Goal: Find specific page/section: Find specific page/section

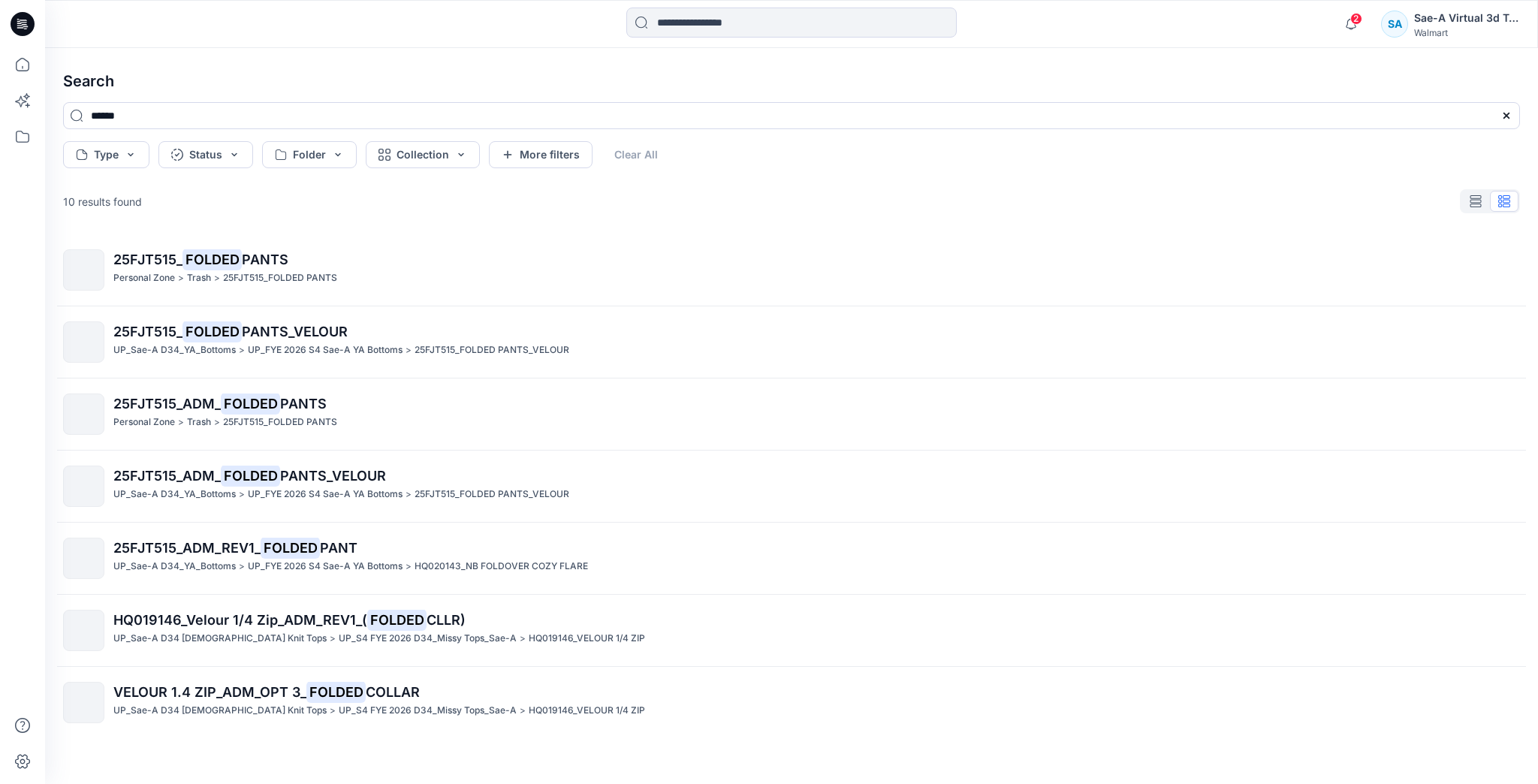
click at [779, 57] on div "Search ****** Type Status Folder Collection More filters Clear All 10 results f…" at bounding box center [791, 415] width 1492 height 735
drag, startPoint x: 752, startPoint y: 18, endPoint x: 670, endPoint y: 26, distance: 82.4
click at [670, 26] on input at bounding box center [791, 22] width 331 height 30
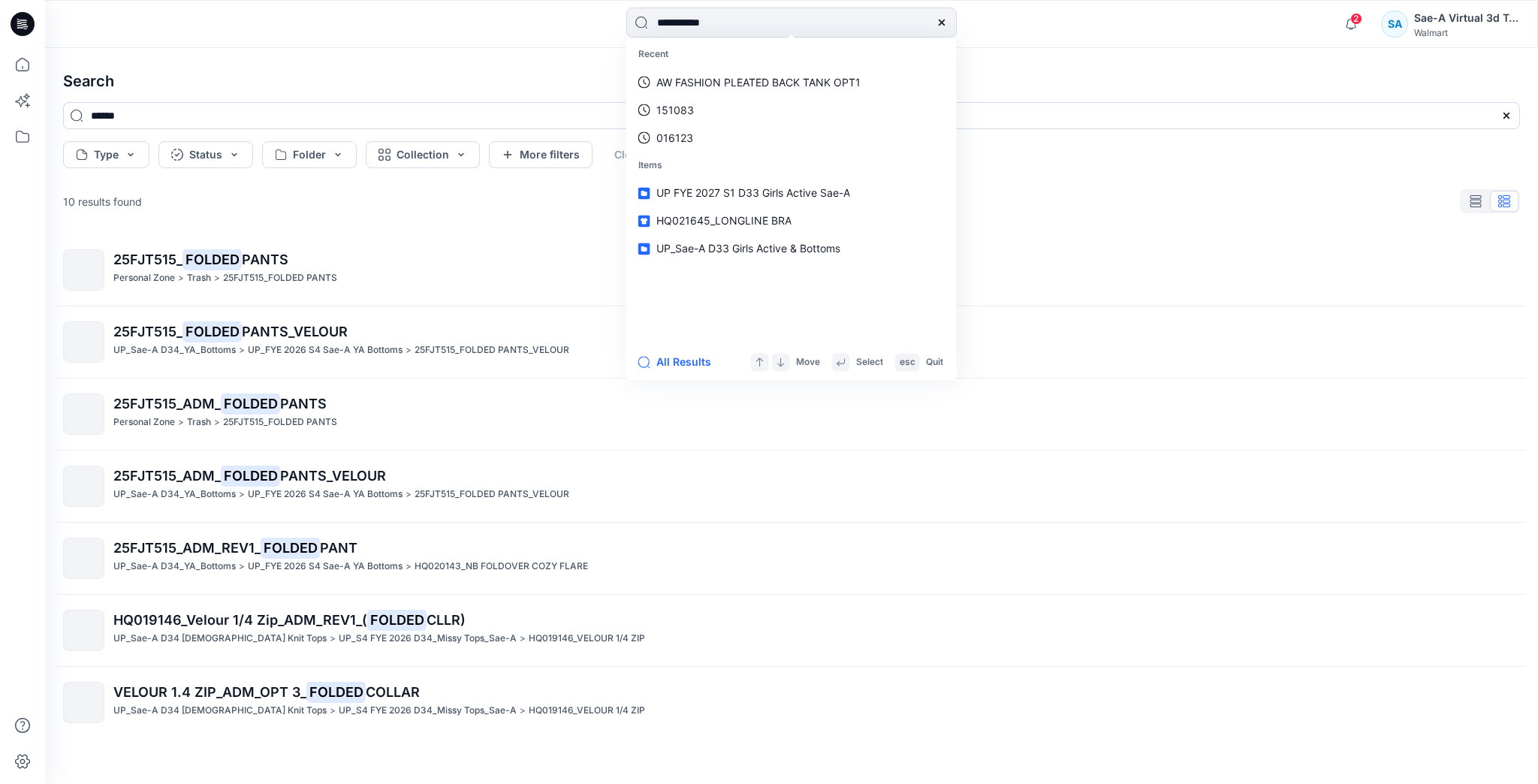
type input "**********"
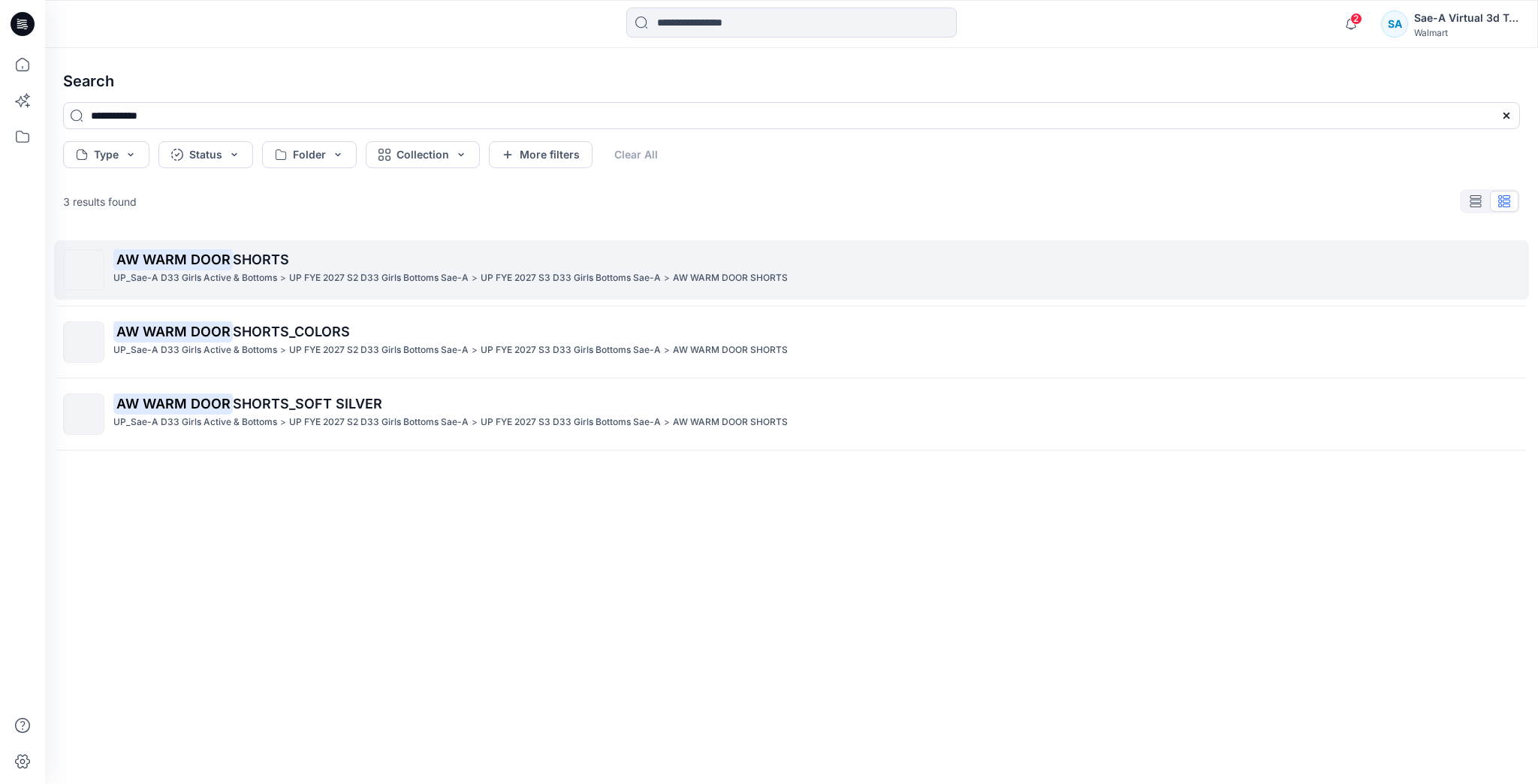
click at [327, 283] on p "UP FYE 2027 S2 D33 Girls Bottoms Sae-A" at bounding box center [379, 279] width 180 height 16
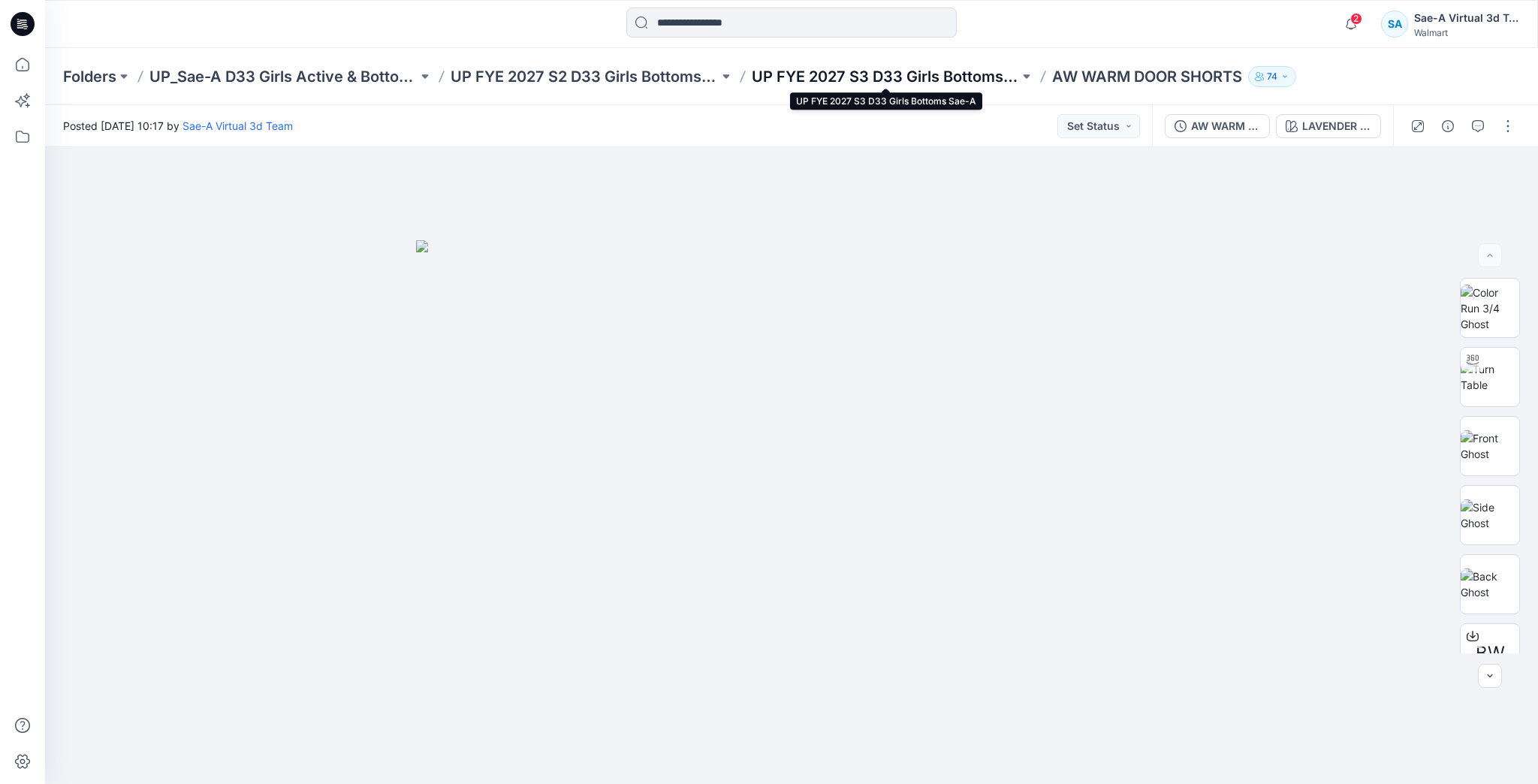
click at [937, 70] on p "UP FYE 2027 S3 D33 Girls Bottoms Sae-A" at bounding box center [886, 77] width 268 height 21
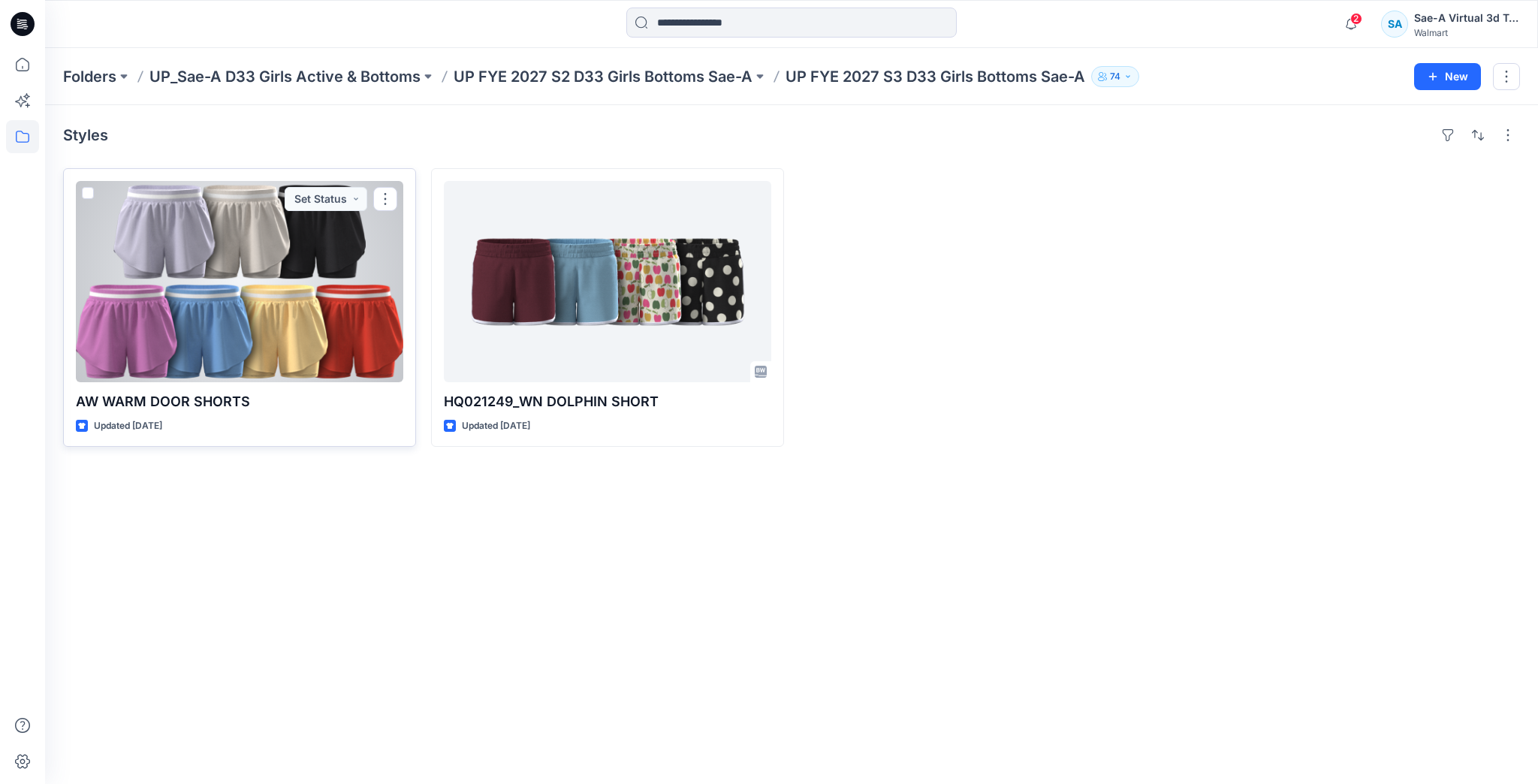
click at [315, 279] on div at bounding box center [240, 282] width 327 height 201
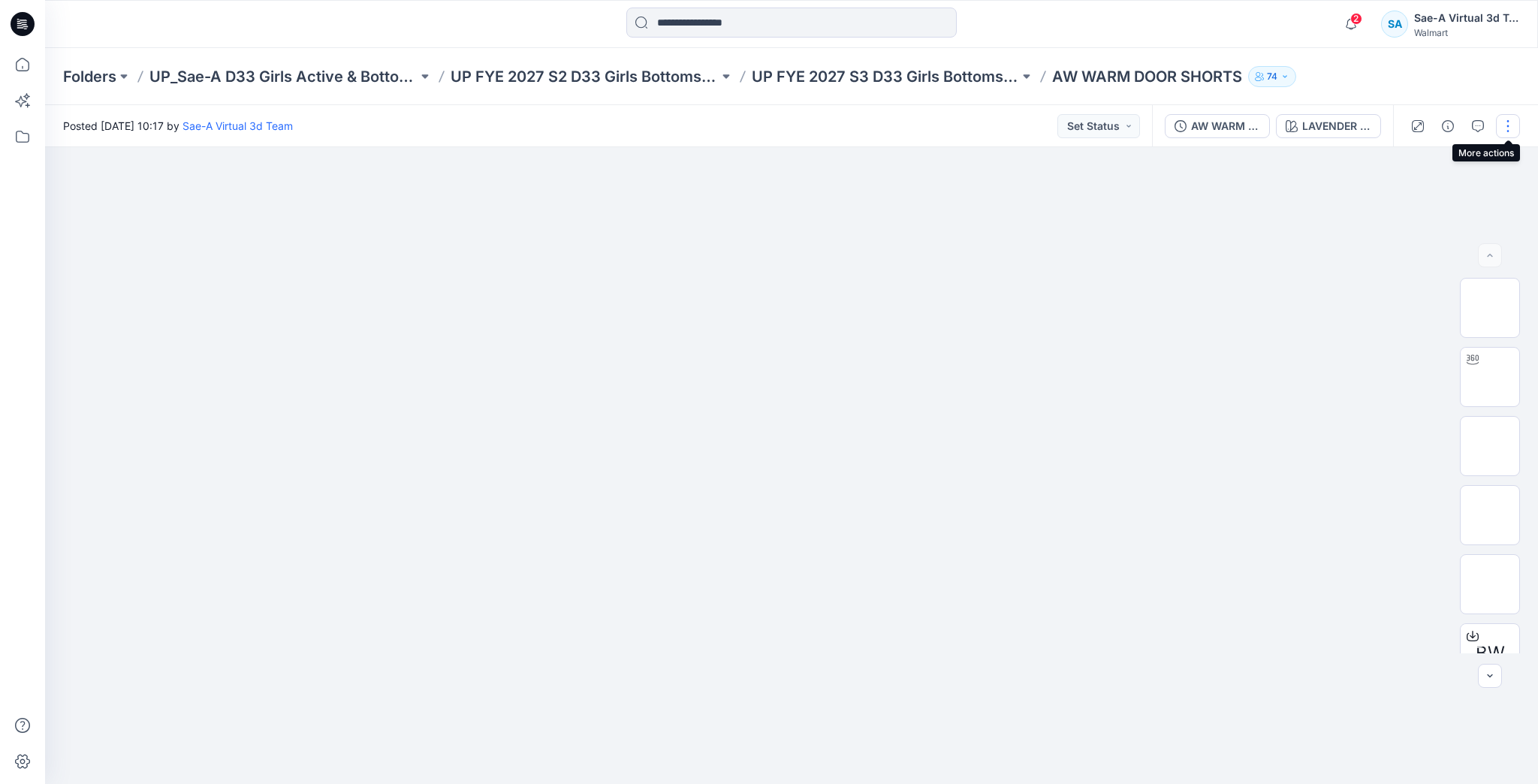
click at [1508, 129] on button "button" at bounding box center [1508, 126] width 24 height 24
click at [1481, 128] on icon "button" at bounding box center [1477, 125] width 12 height 12
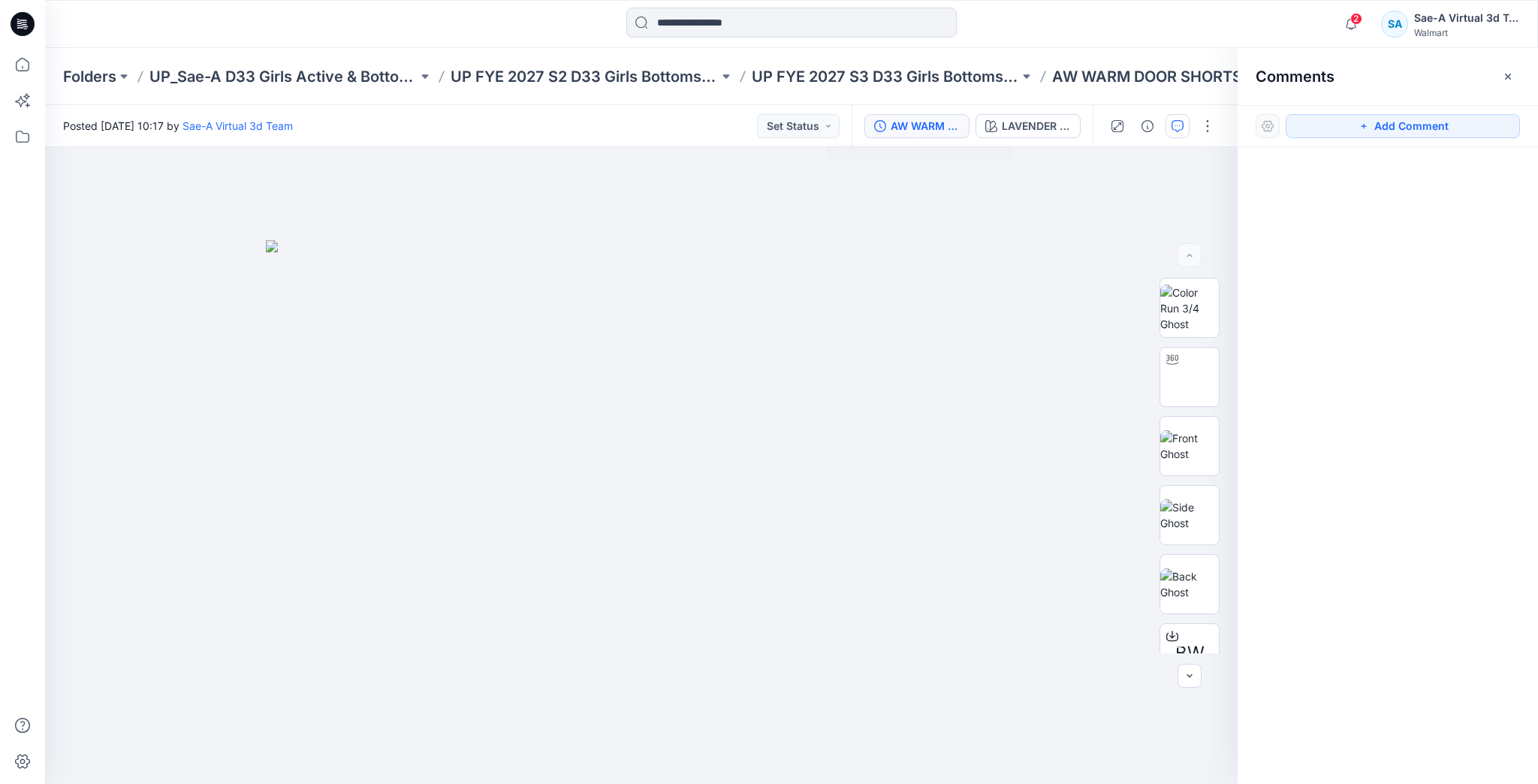
click at [919, 123] on div "AW WARM DOOR SHORTS_COLORS" at bounding box center [925, 126] width 69 height 17
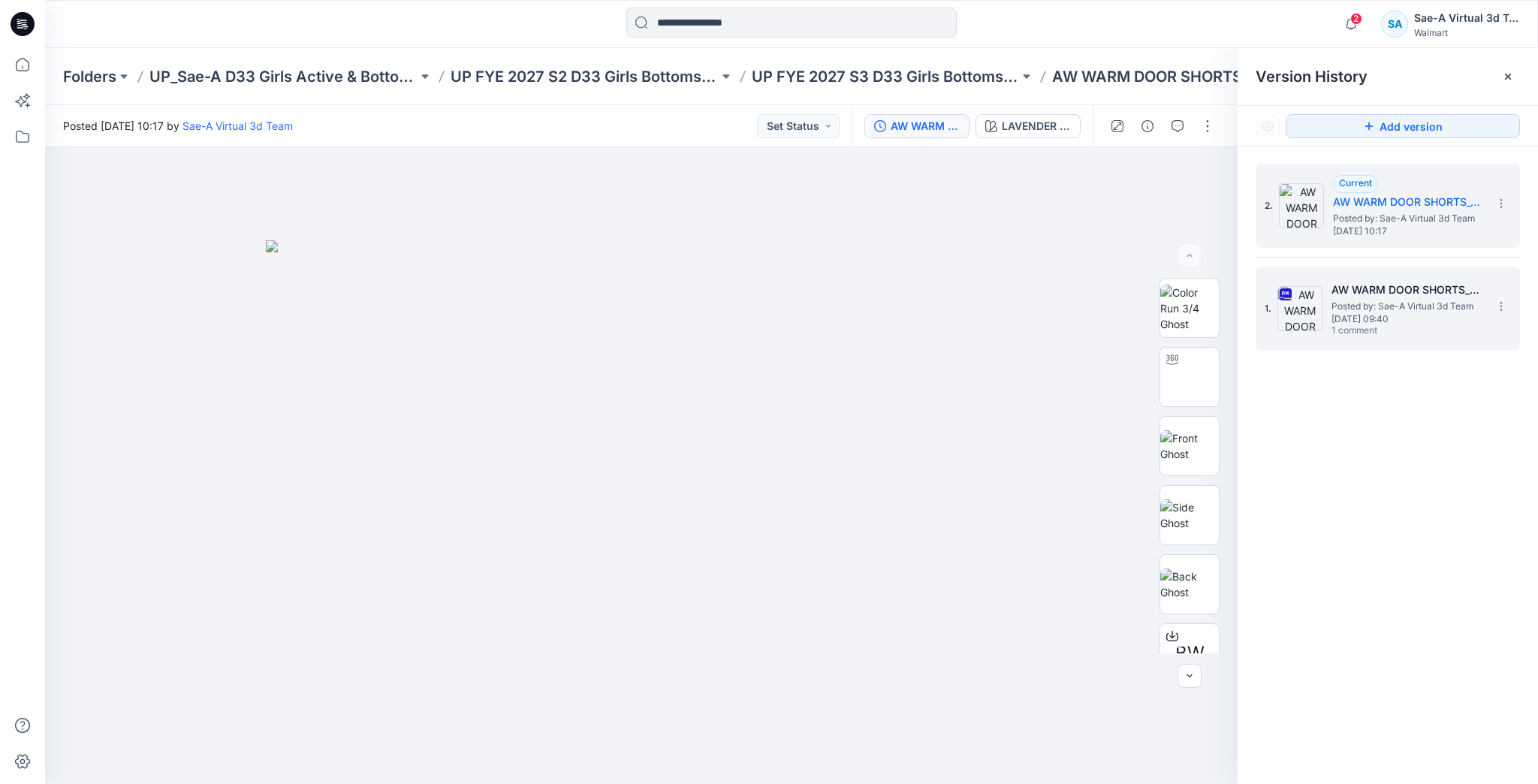
click at [1390, 324] on span "[DATE] 09:40" at bounding box center [1406, 319] width 150 height 10
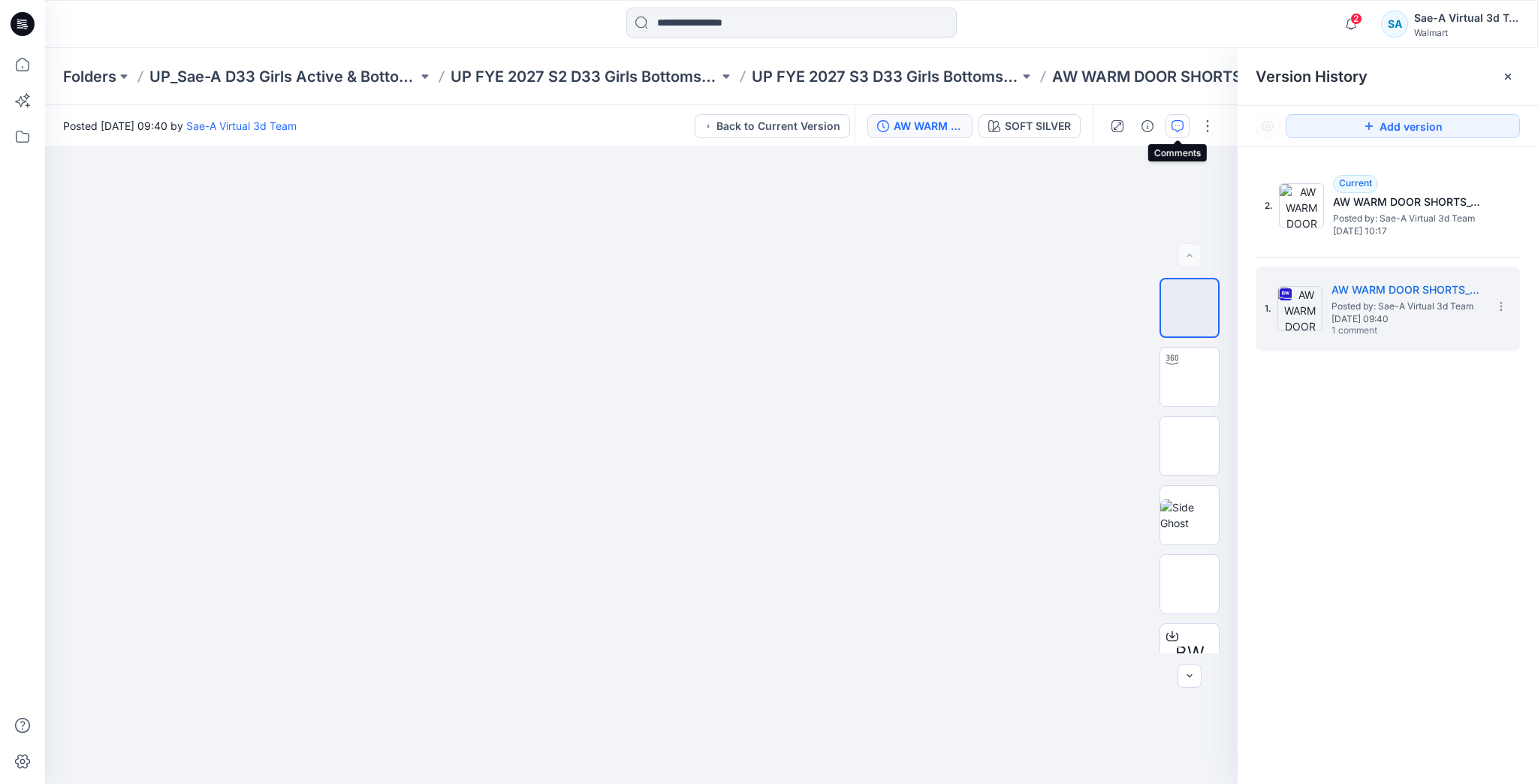
click at [1177, 133] on button "button" at bounding box center [1177, 126] width 24 height 24
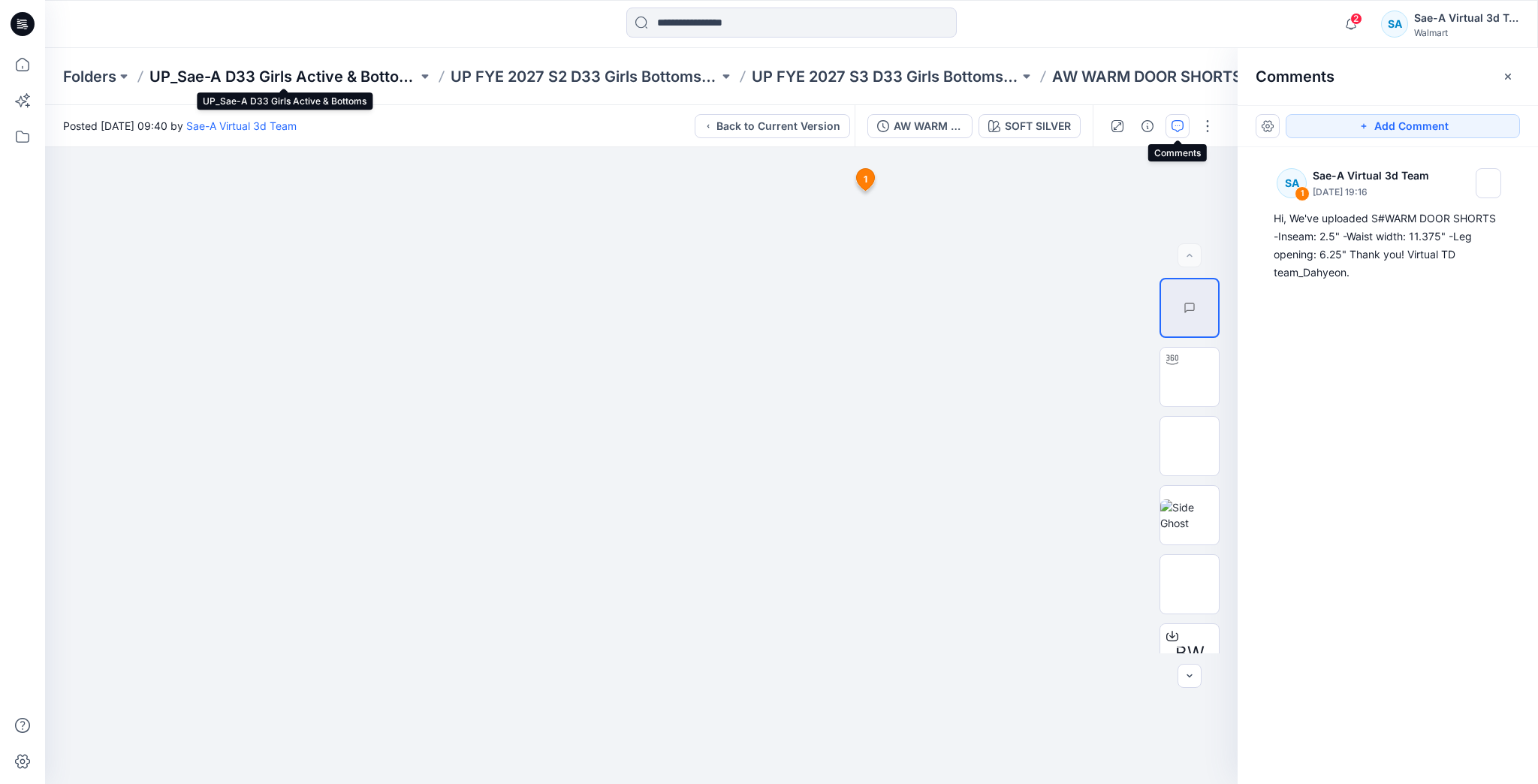
click at [350, 70] on p "UP_Sae-A D33 Girls Active & Bottoms" at bounding box center [283, 77] width 268 height 21
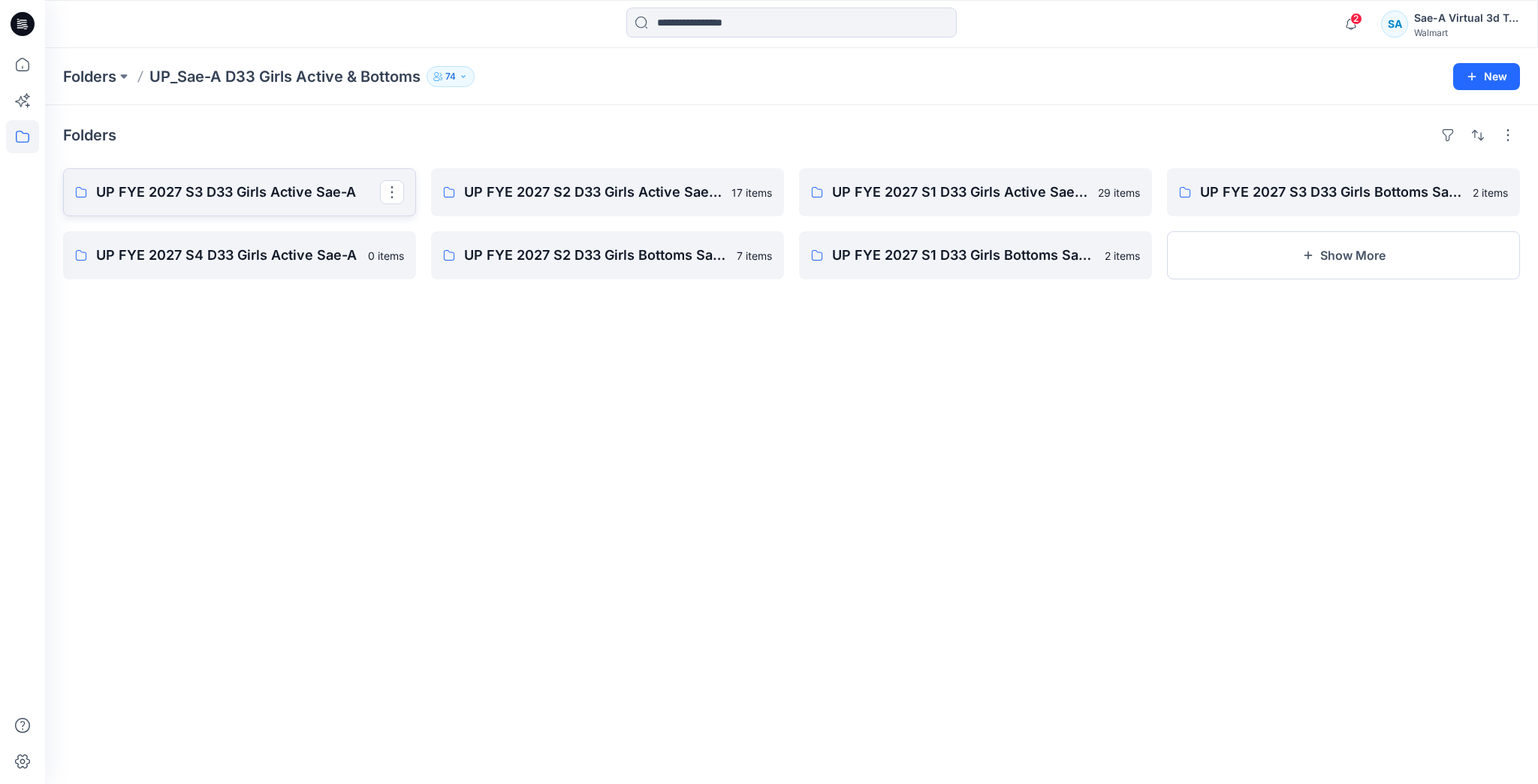
click at [279, 201] on p "UP FYE 2027 S3 D33 Girls Active Sae-A" at bounding box center [237, 192] width 283 height 21
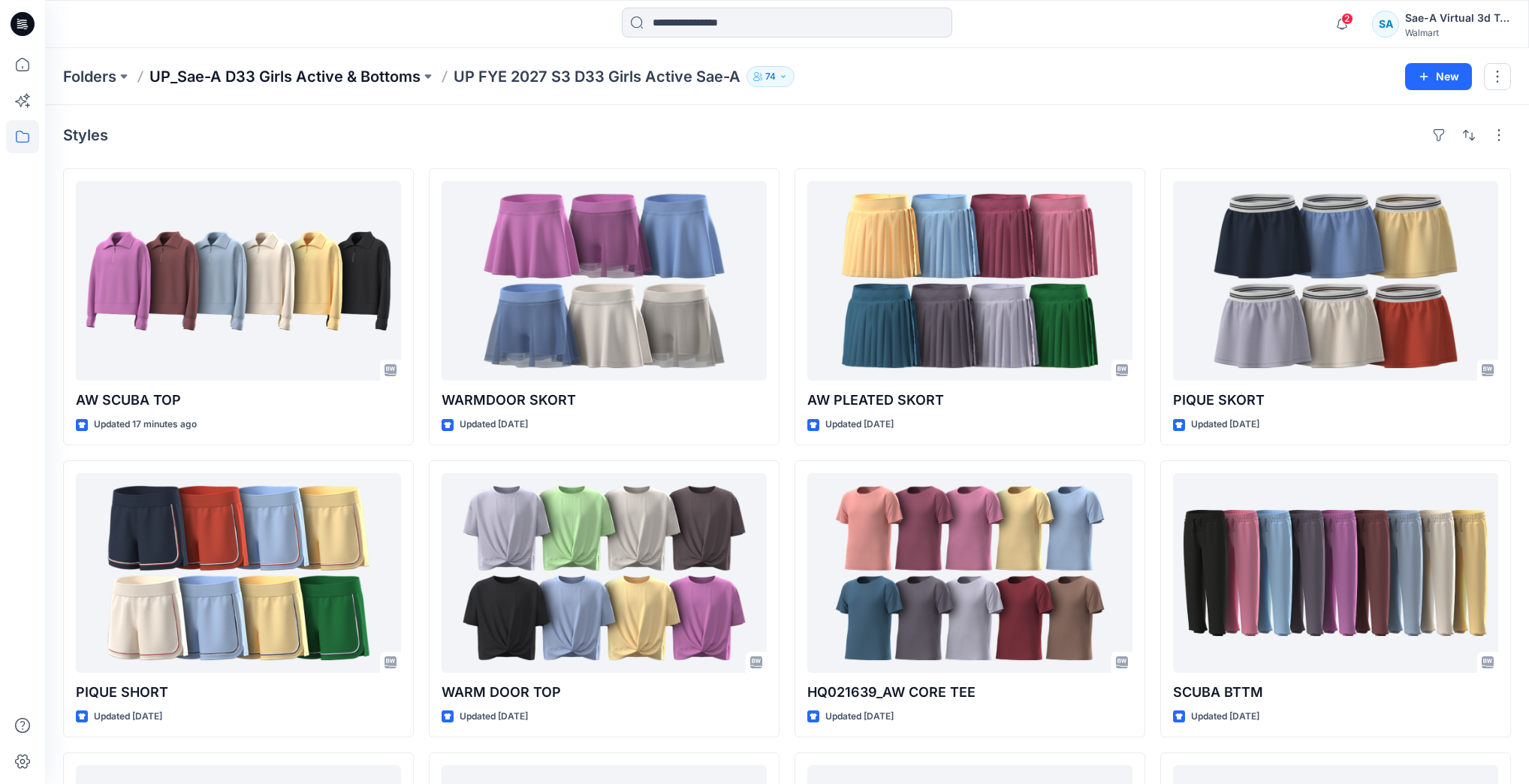
click at [203, 78] on p "UP_Sae-A D33 Girls Active & Bottoms" at bounding box center [284, 77] width 271 height 21
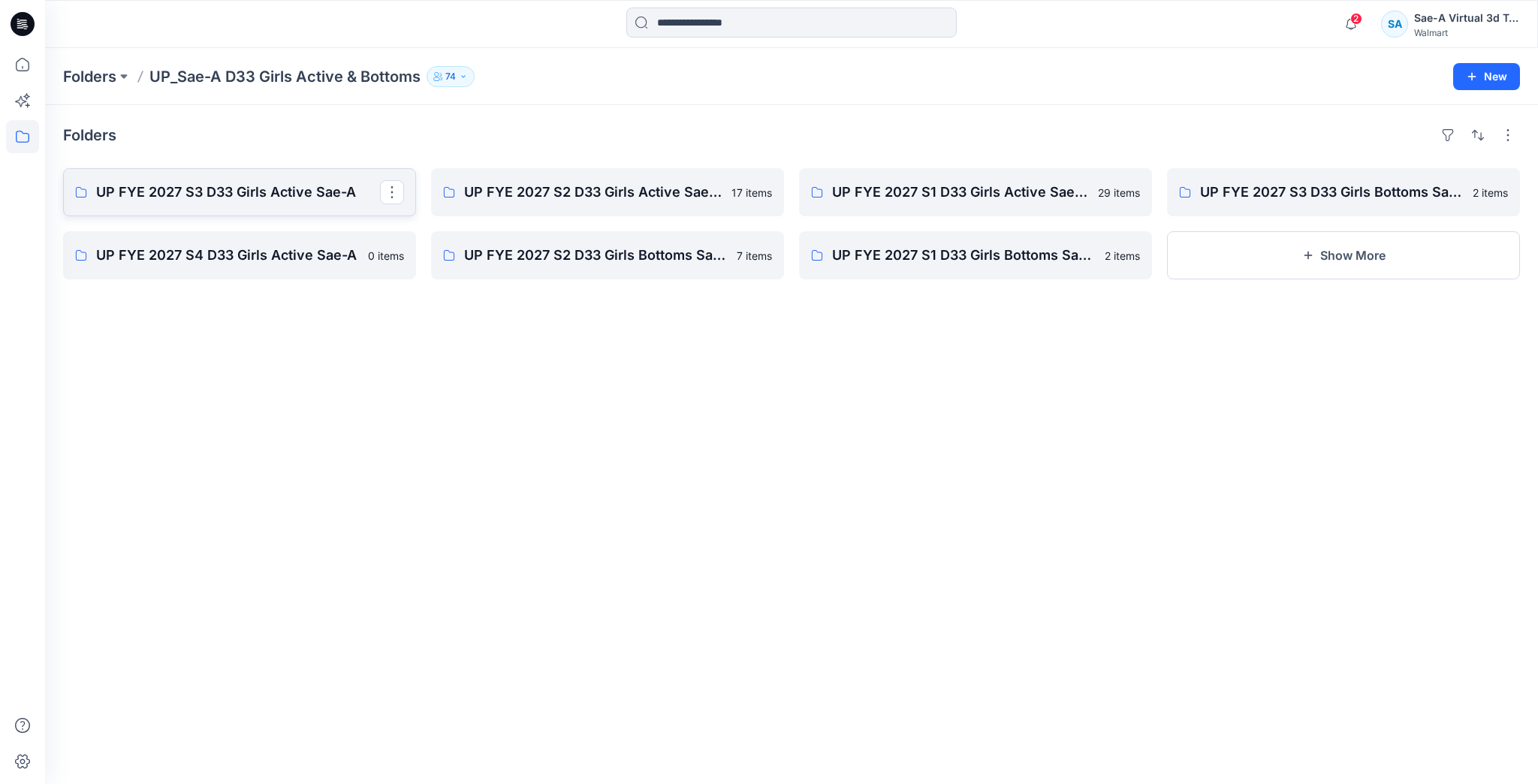
click at [326, 186] on p "UP FYE 2027 S3 D33 Girls Active Sae-A" at bounding box center [237, 192] width 283 height 21
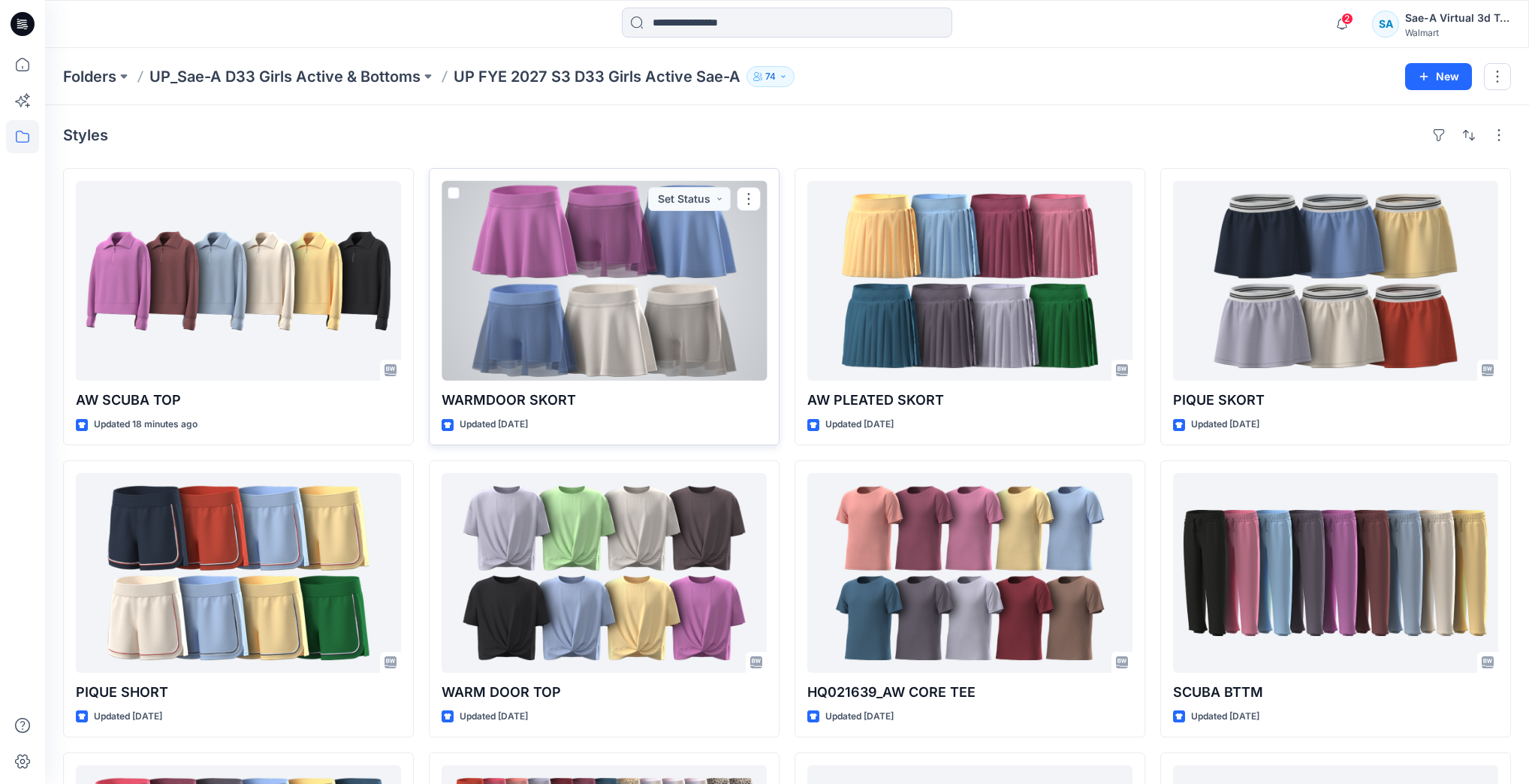
click at [578, 339] on div at bounding box center [604, 281] width 325 height 200
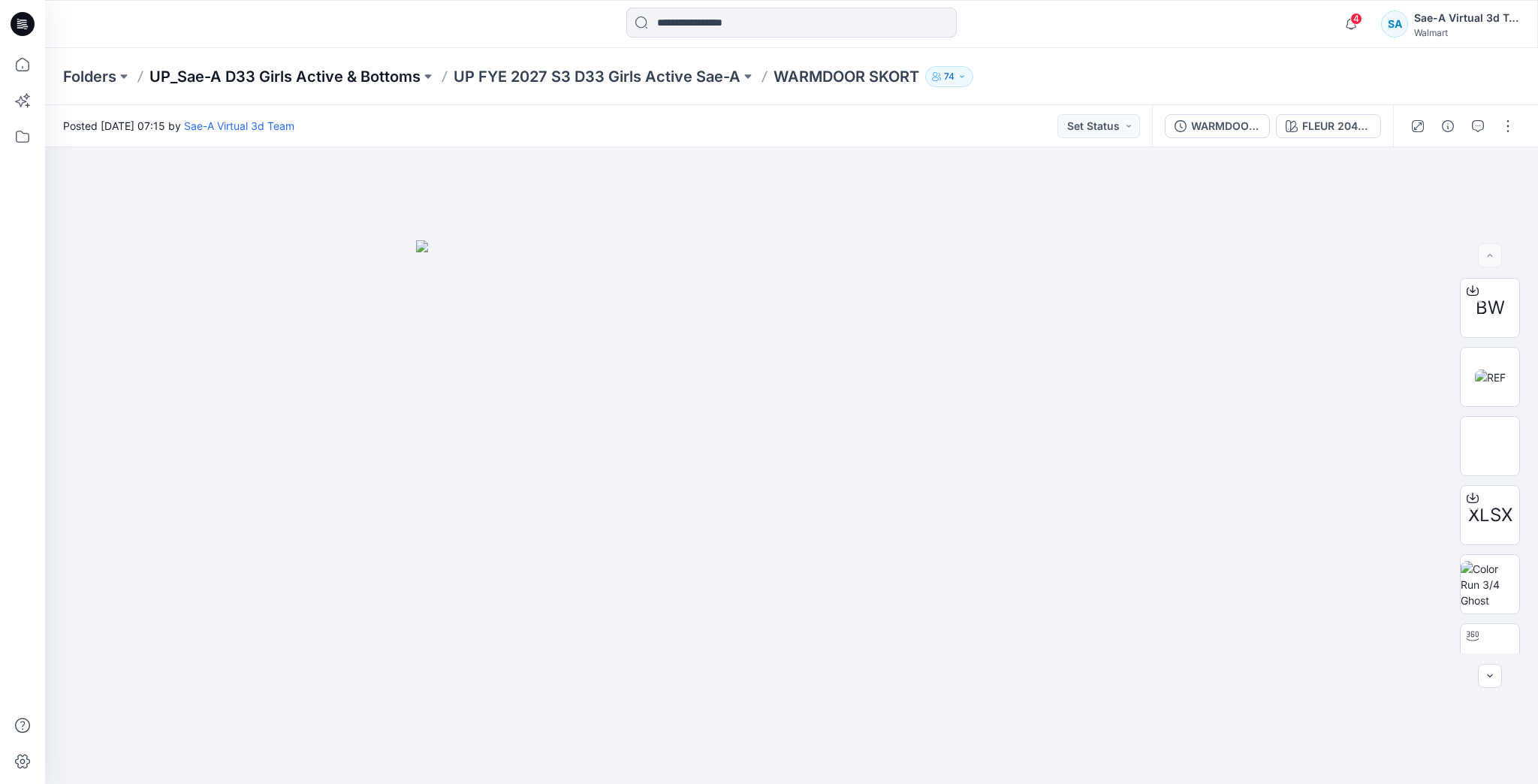
click at [394, 75] on p "UP_Sae-A D33 Girls Active & Bottoms" at bounding box center [284, 77] width 271 height 21
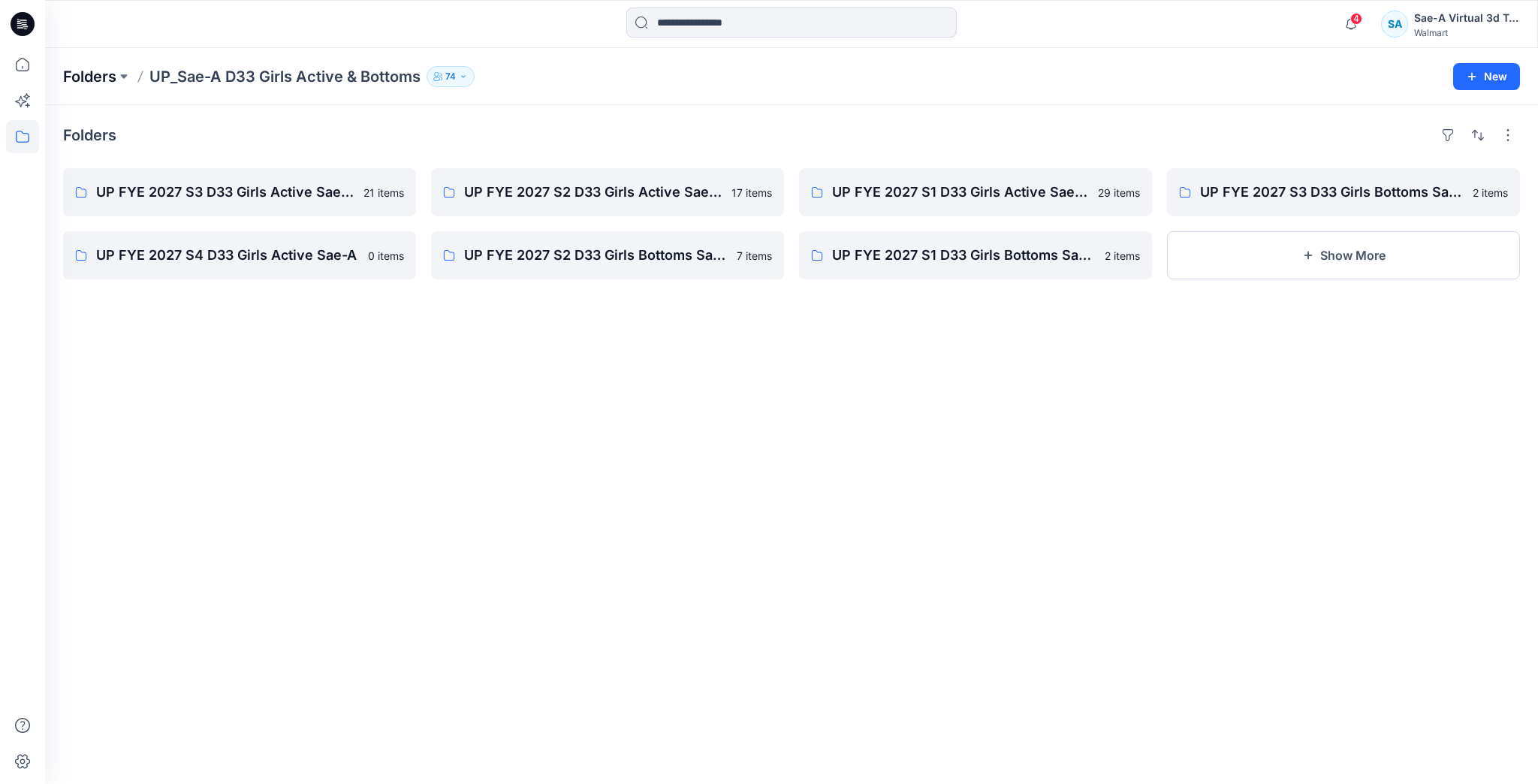
click at [106, 80] on p "Folders" at bounding box center [89, 77] width 54 height 21
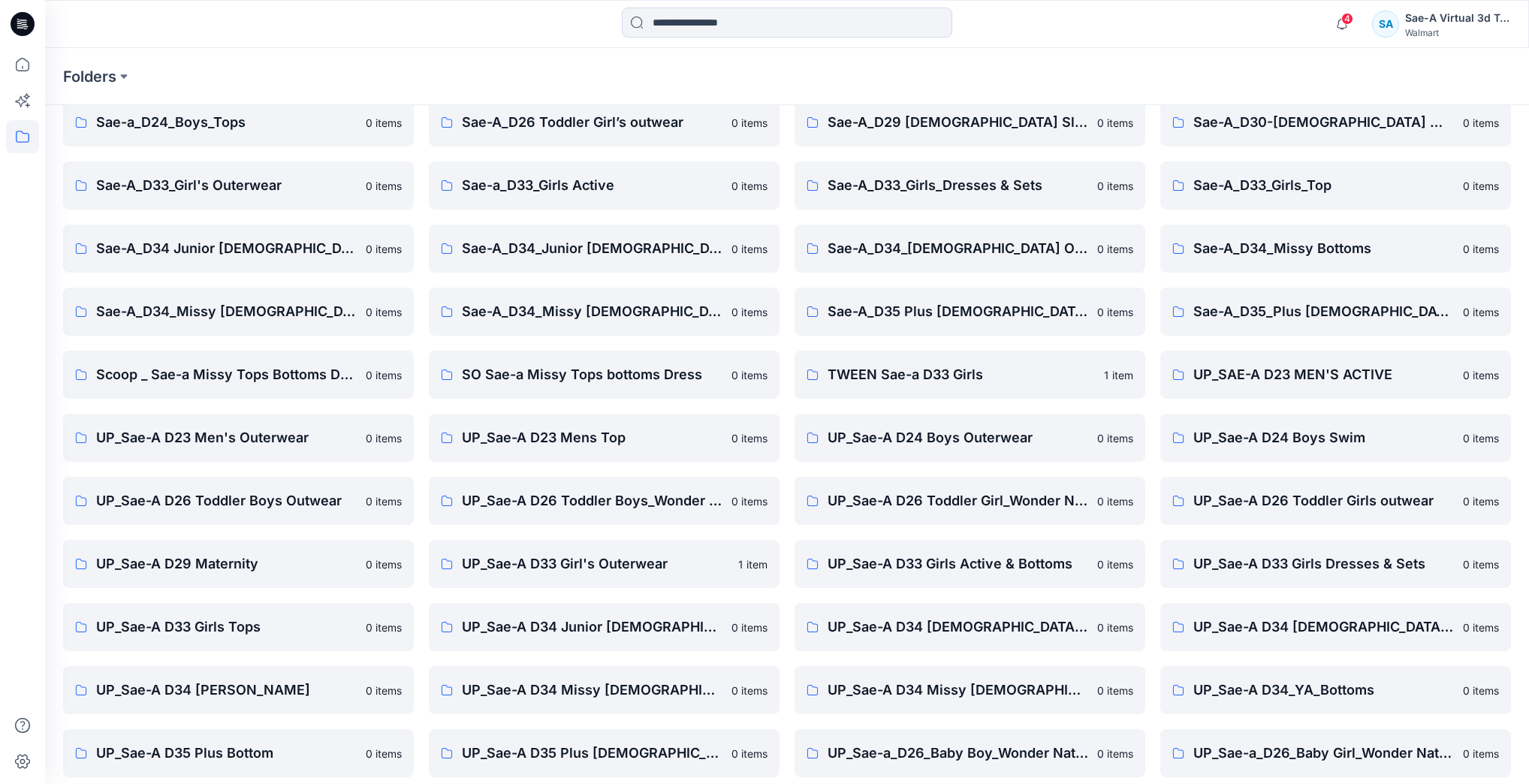
scroll to position [331, 0]
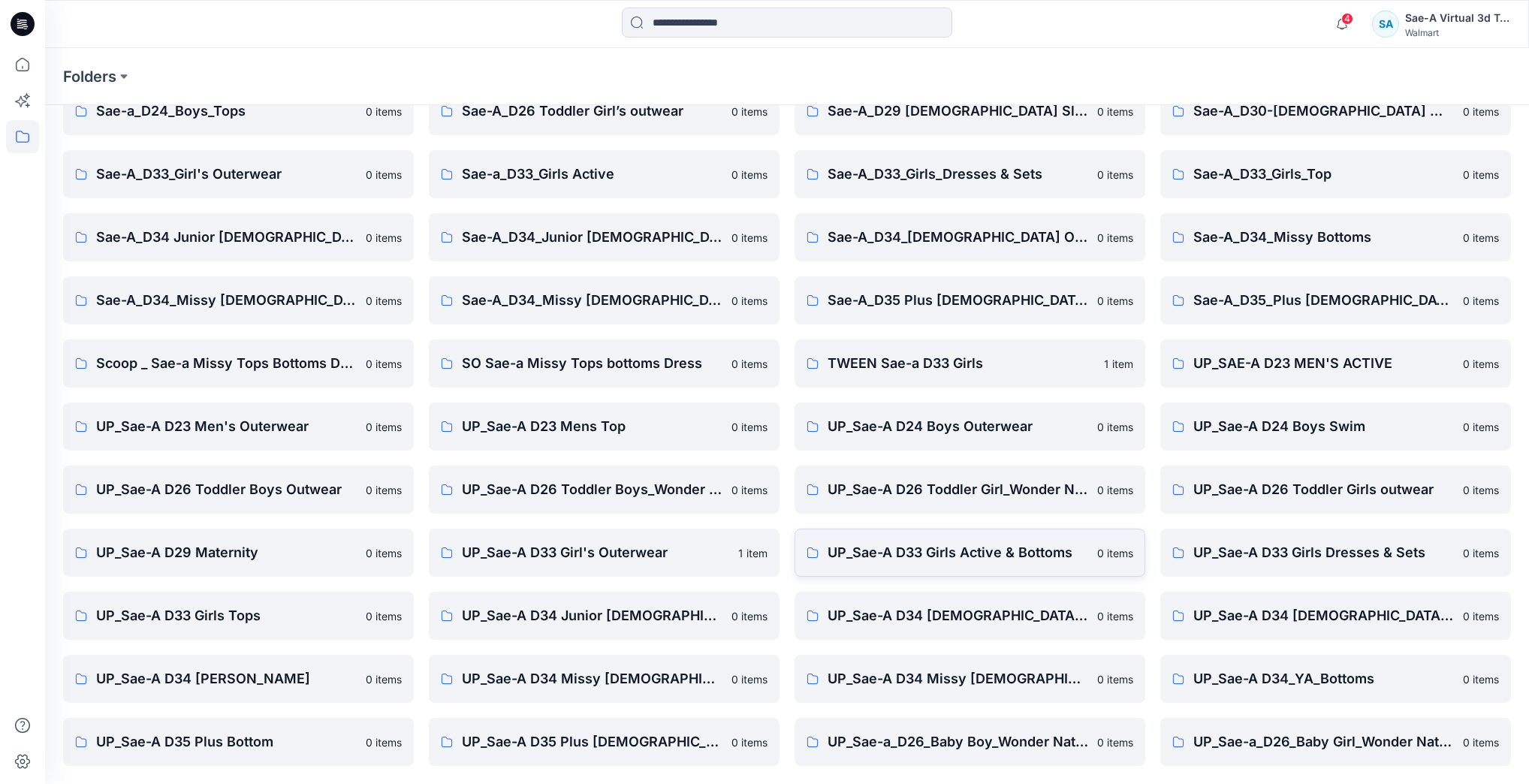
click at [875, 561] on p "UP_Sae-A D33 Girls Active & Bottoms" at bounding box center [958, 552] width 260 height 21
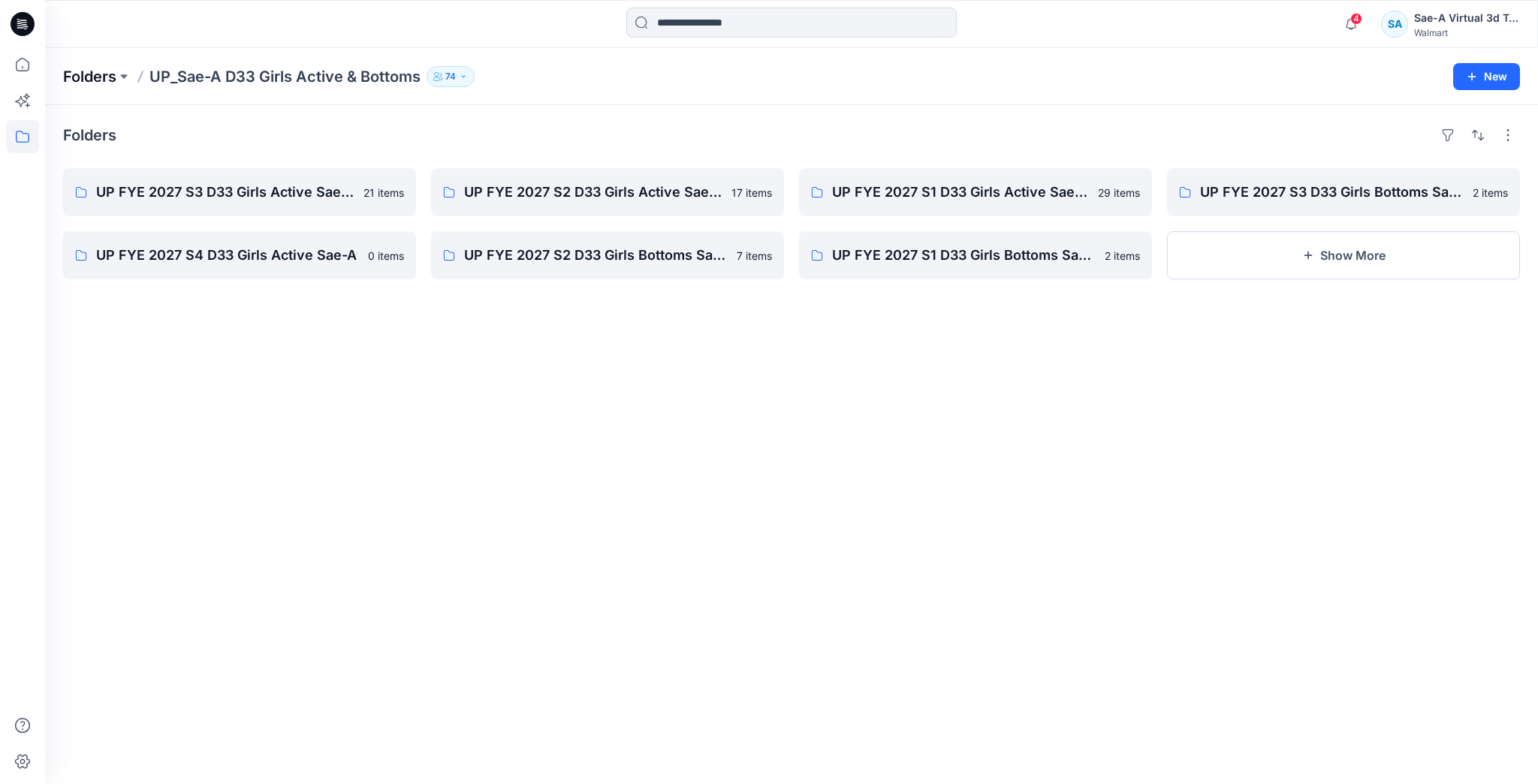
click at [87, 72] on p "Folders" at bounding box center [89, 77] width 54 height 21
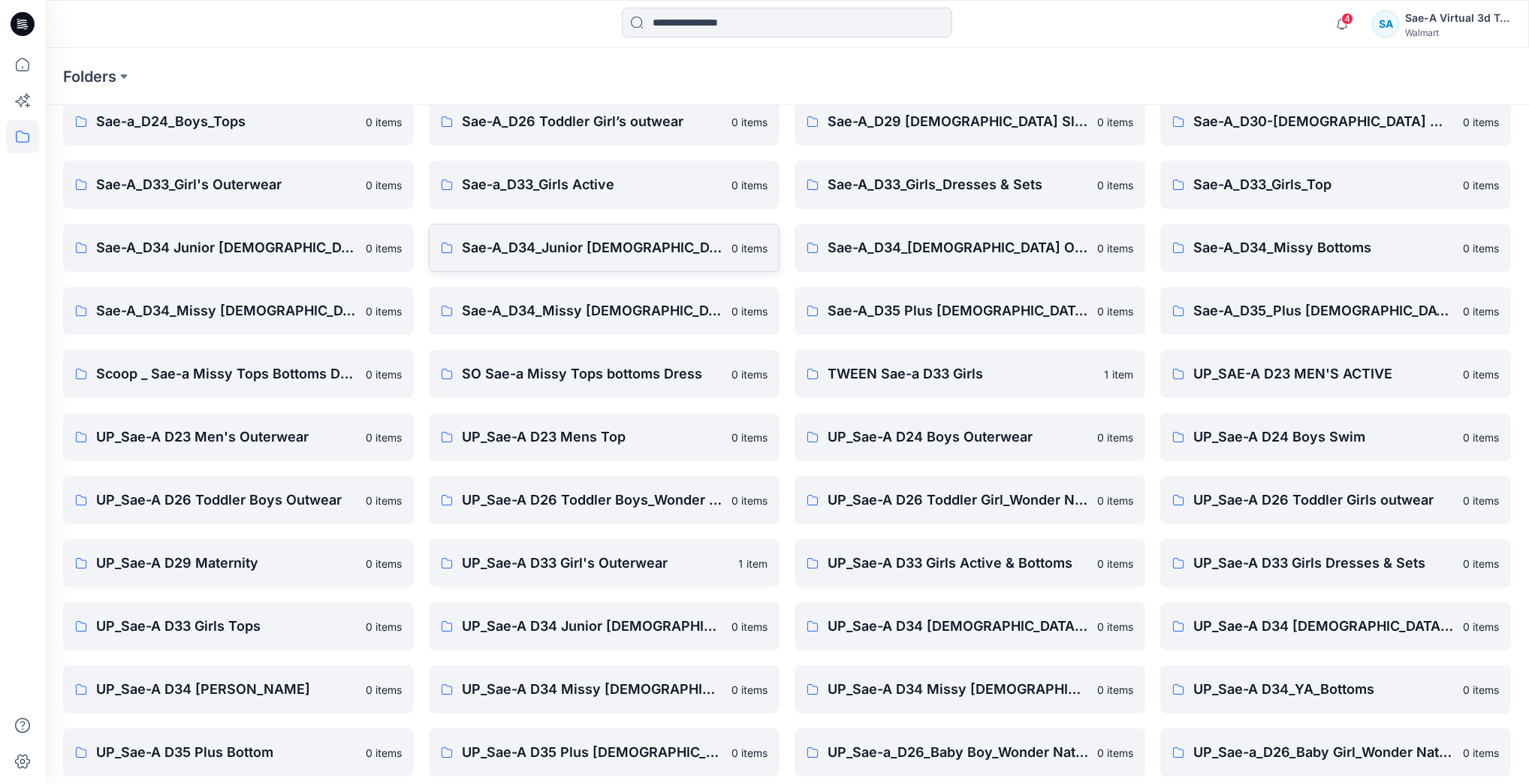
scroll to position [331, 0]
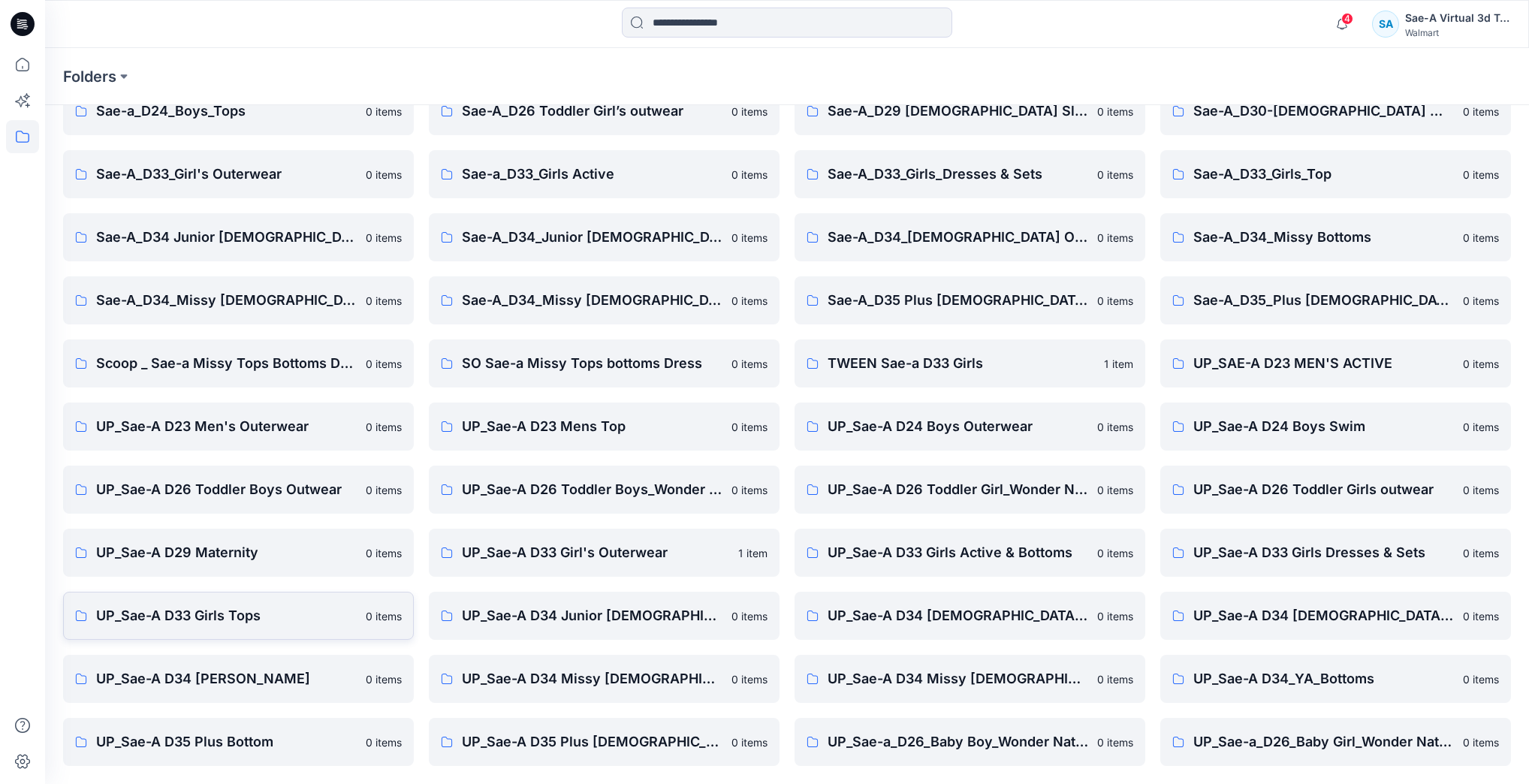
click at [200, 616] on p "UP_Sae-A D33 Girls Tops" at bounding box center [226, 616] width 260 height 21
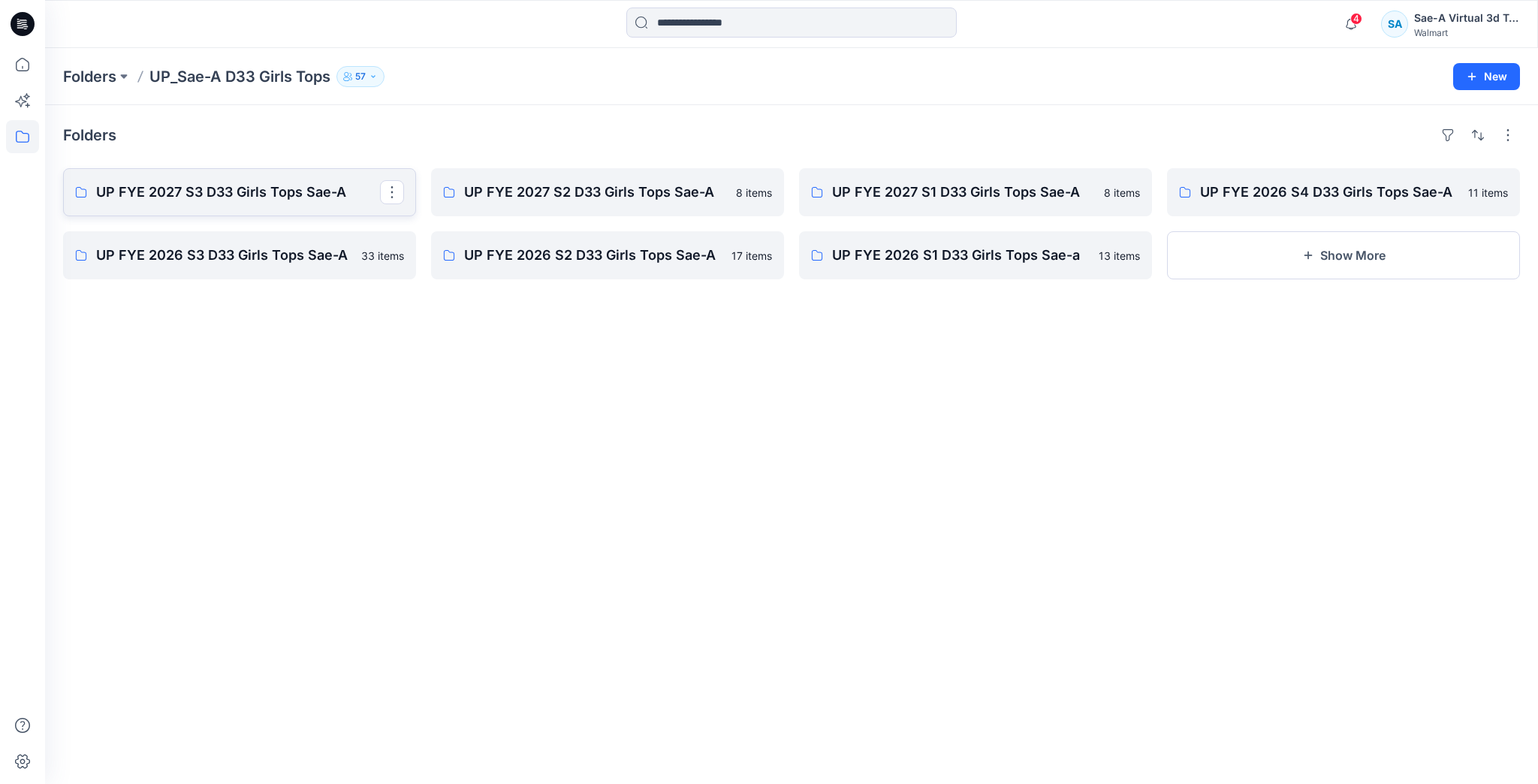
click at [254, 208] on link "UP FYE 2027 S3 D33 Girls Tops Sae-A" at bounding box center [240, 192] width 353 height 48
